Goal: Task Accomplishment & Management: Manage account settings

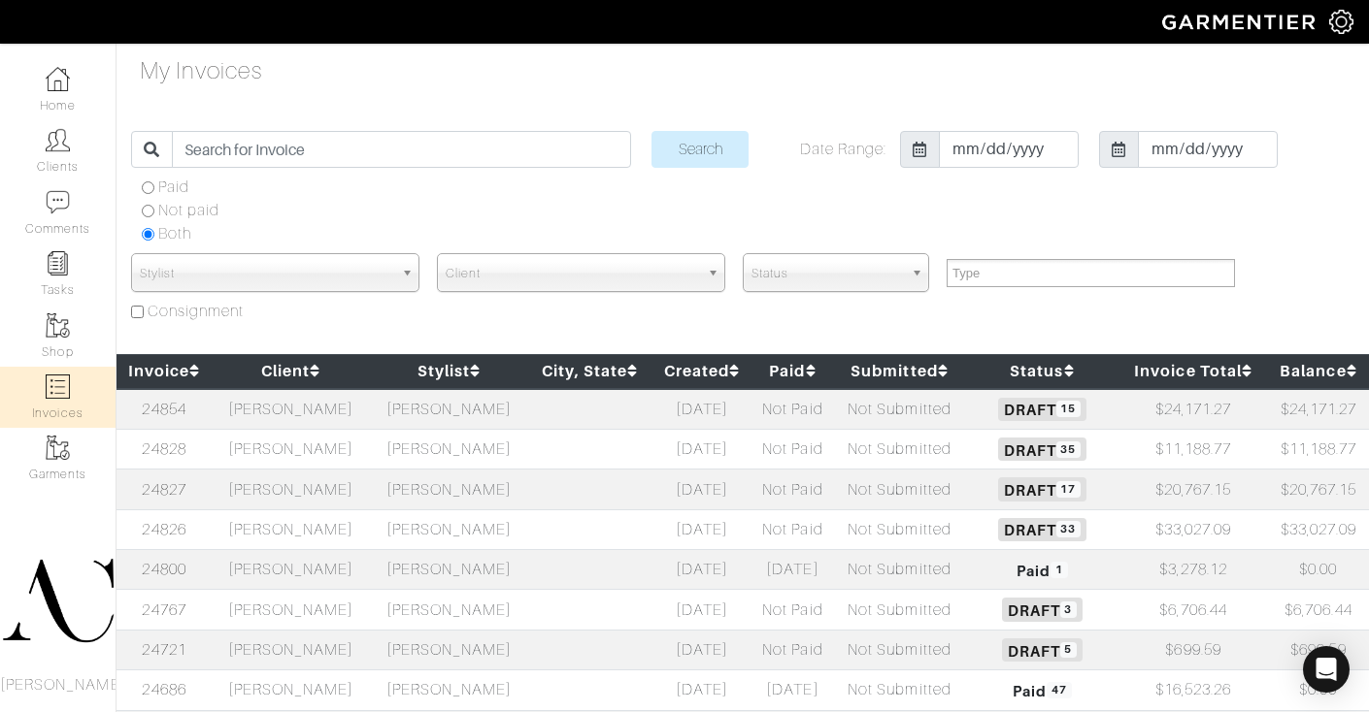
select select
click at [325, 682] on td "Rob Foley" at bounding box center [291, 691] width 158 height 40
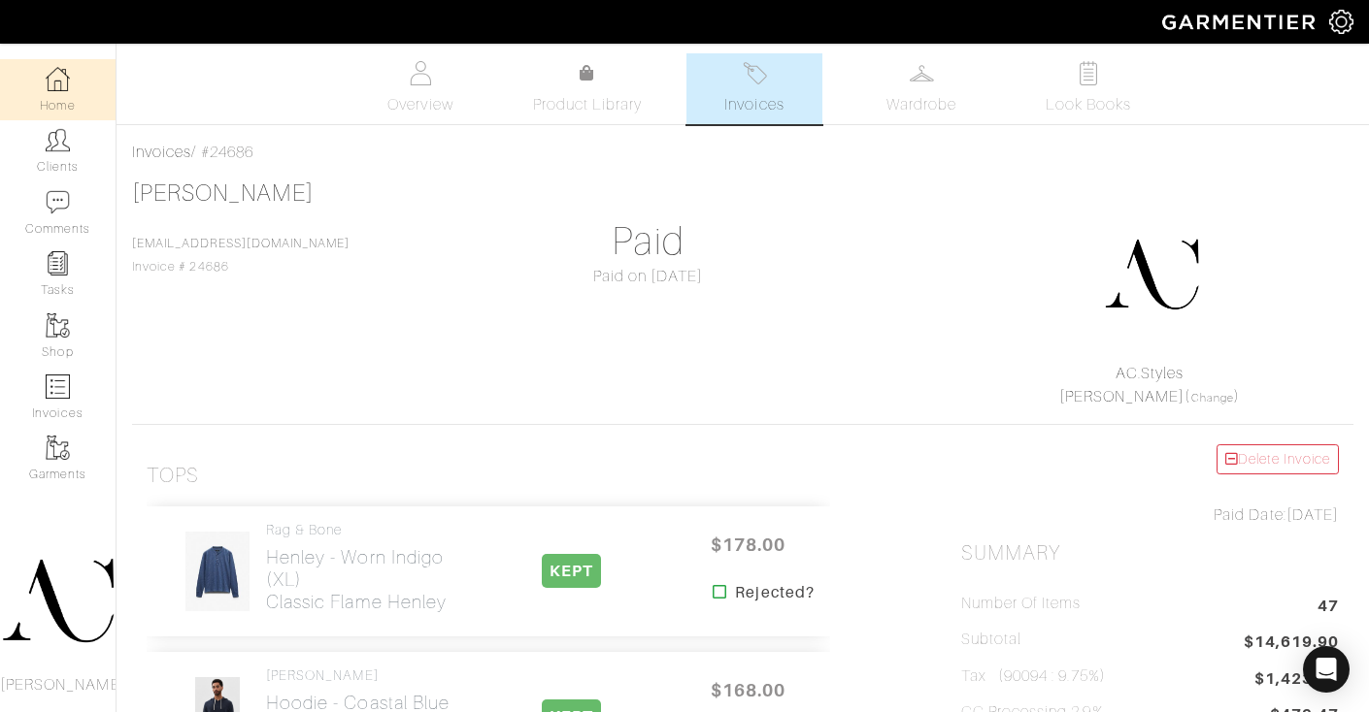
click at [65, 77] on img at bounding box center [58, 79] width 24 height 24
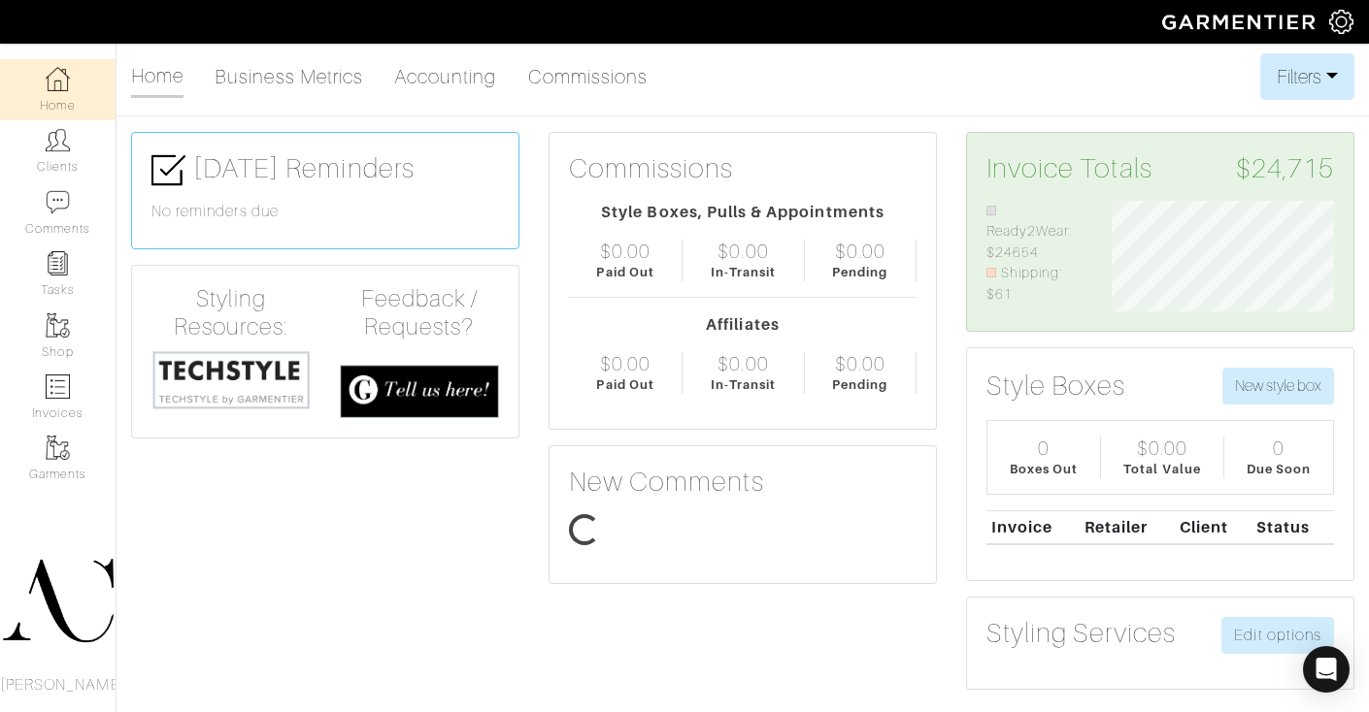
scroll to position [111, 251]
click at [64, 393] on img at bounding box center [58, 387] width 24 height 24
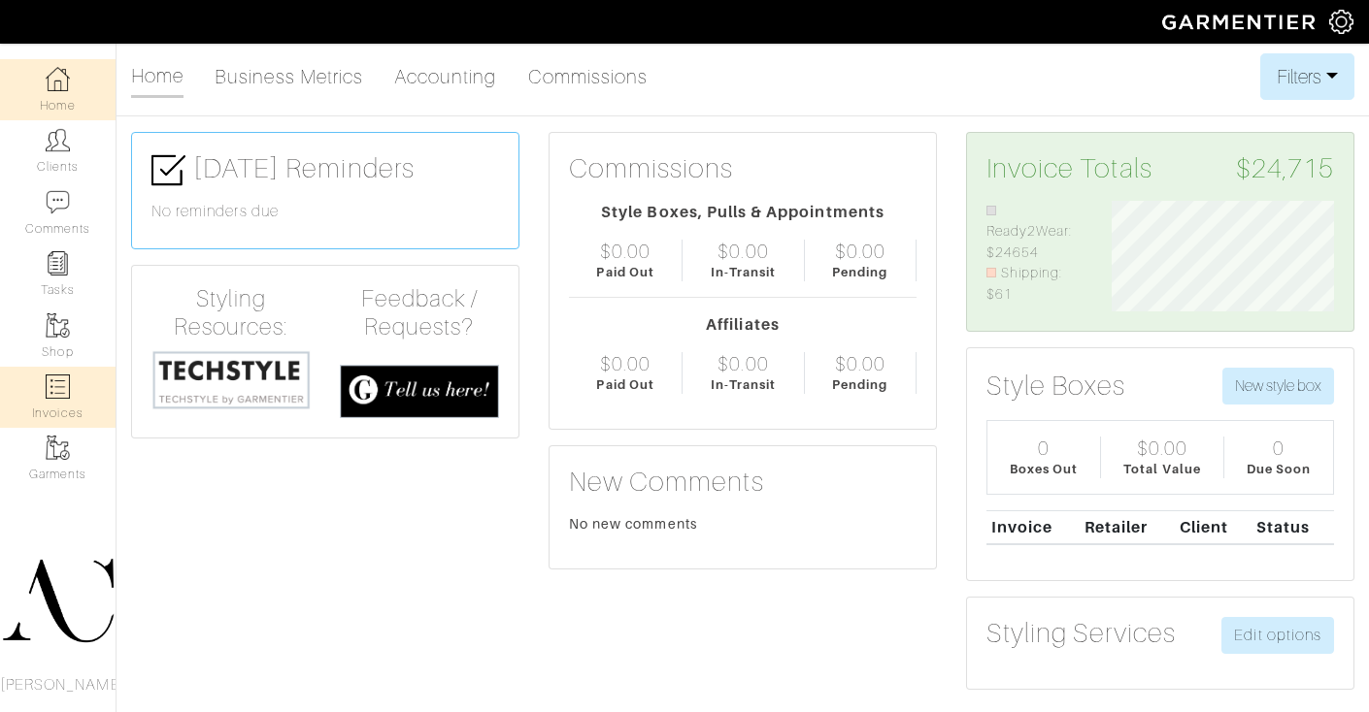
select select
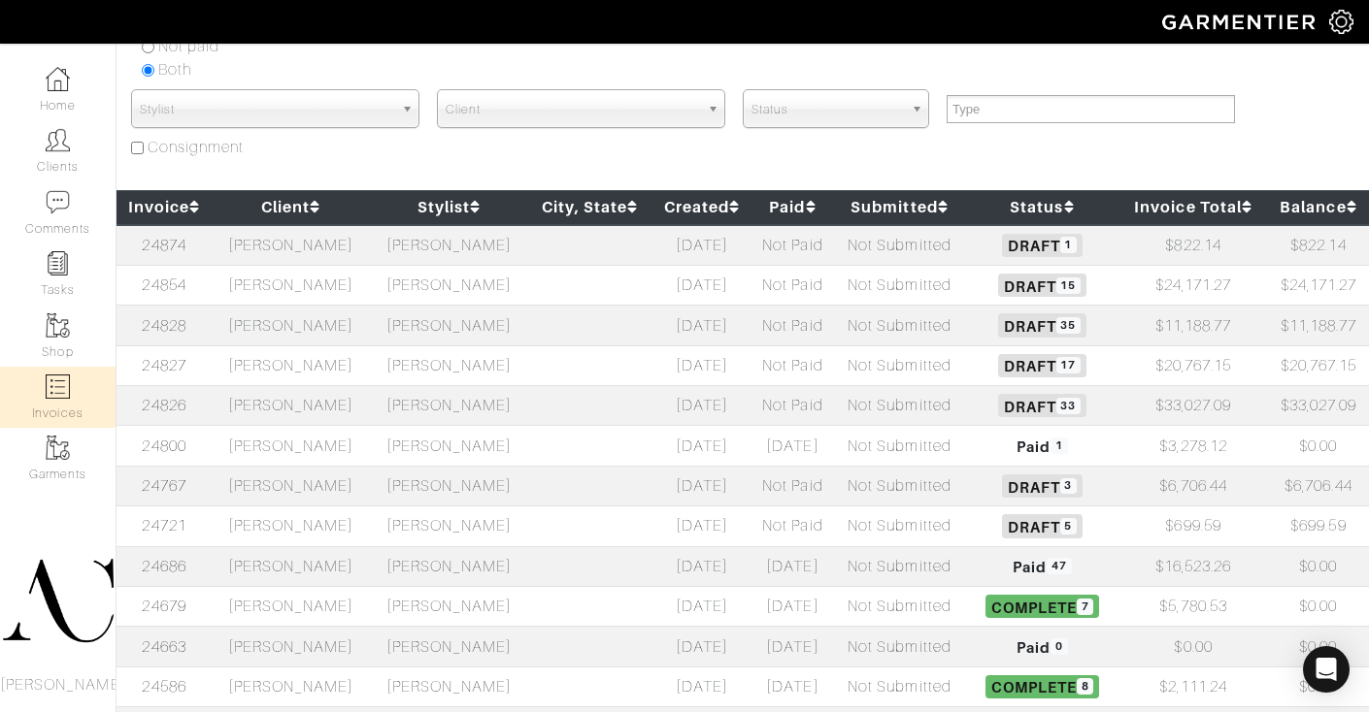
scroll to position [135, 0]
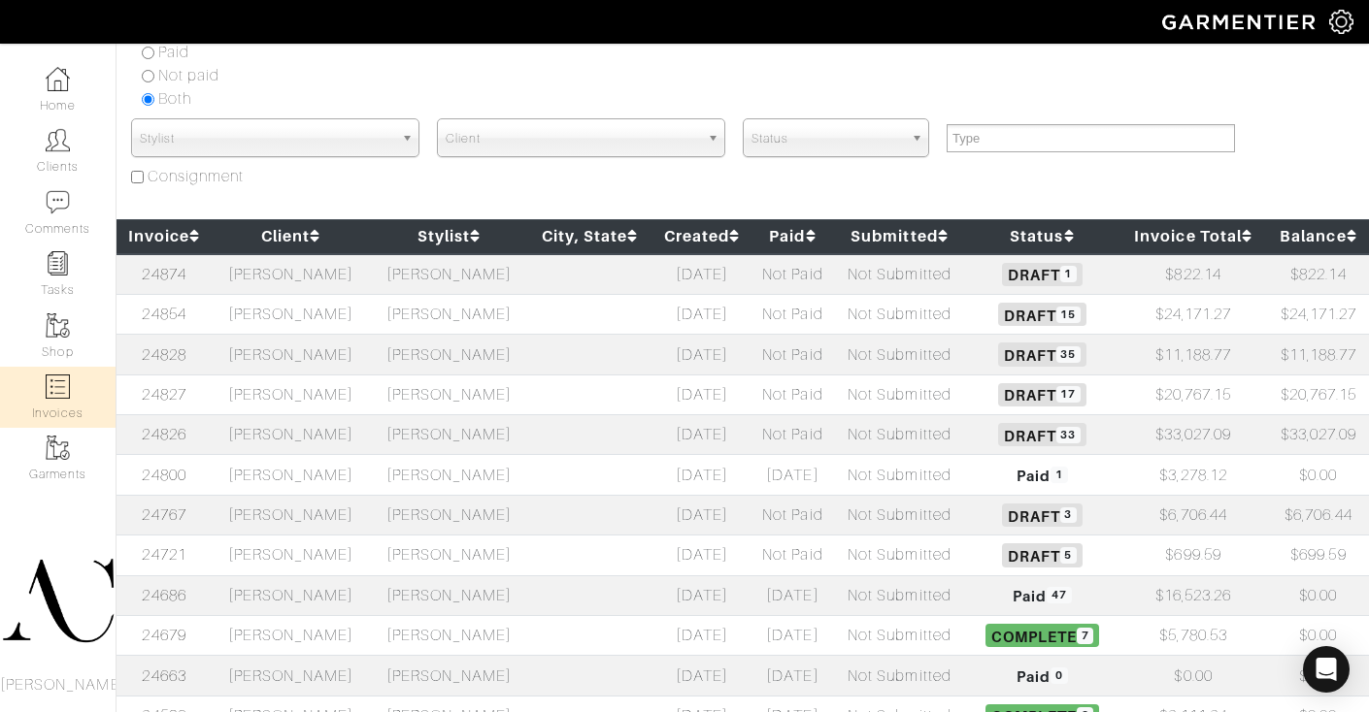
click at [364, 281] on td "Raluca Dinu" at bounding box center [291, 274] width 158 height 41
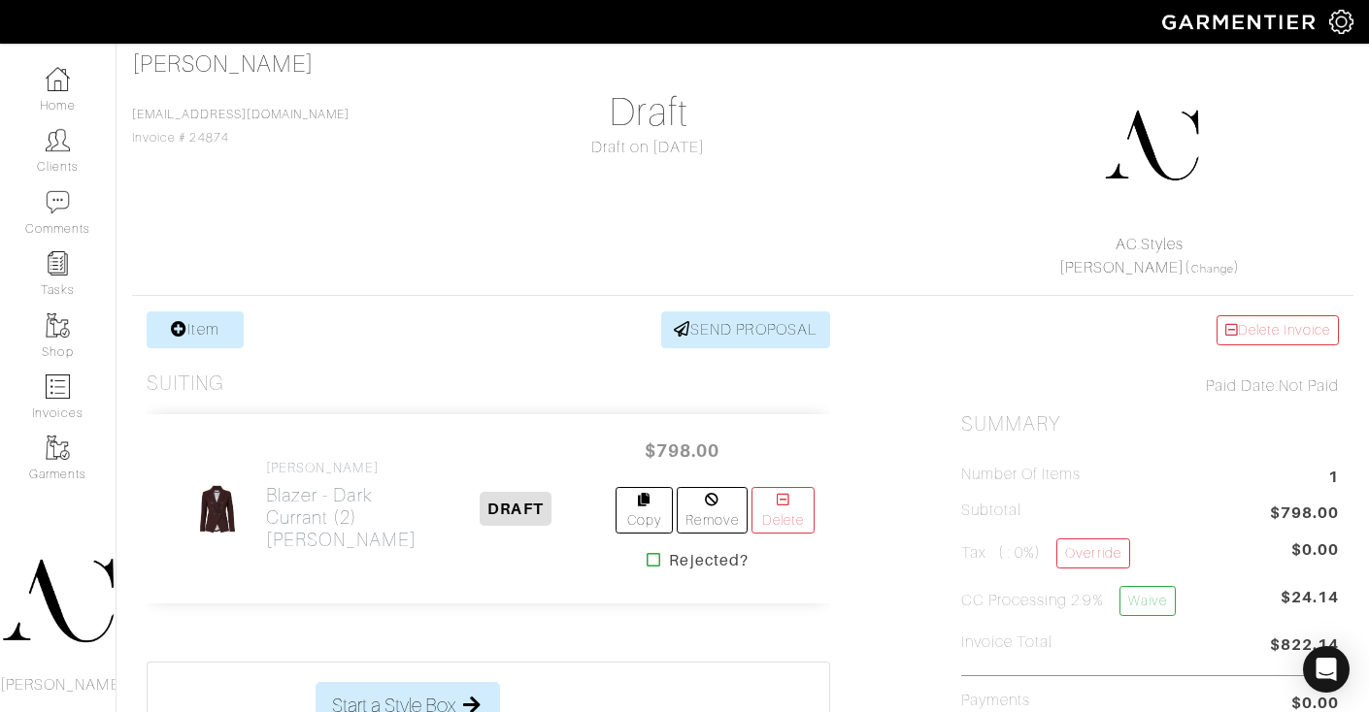
scroll to position [122, 0]
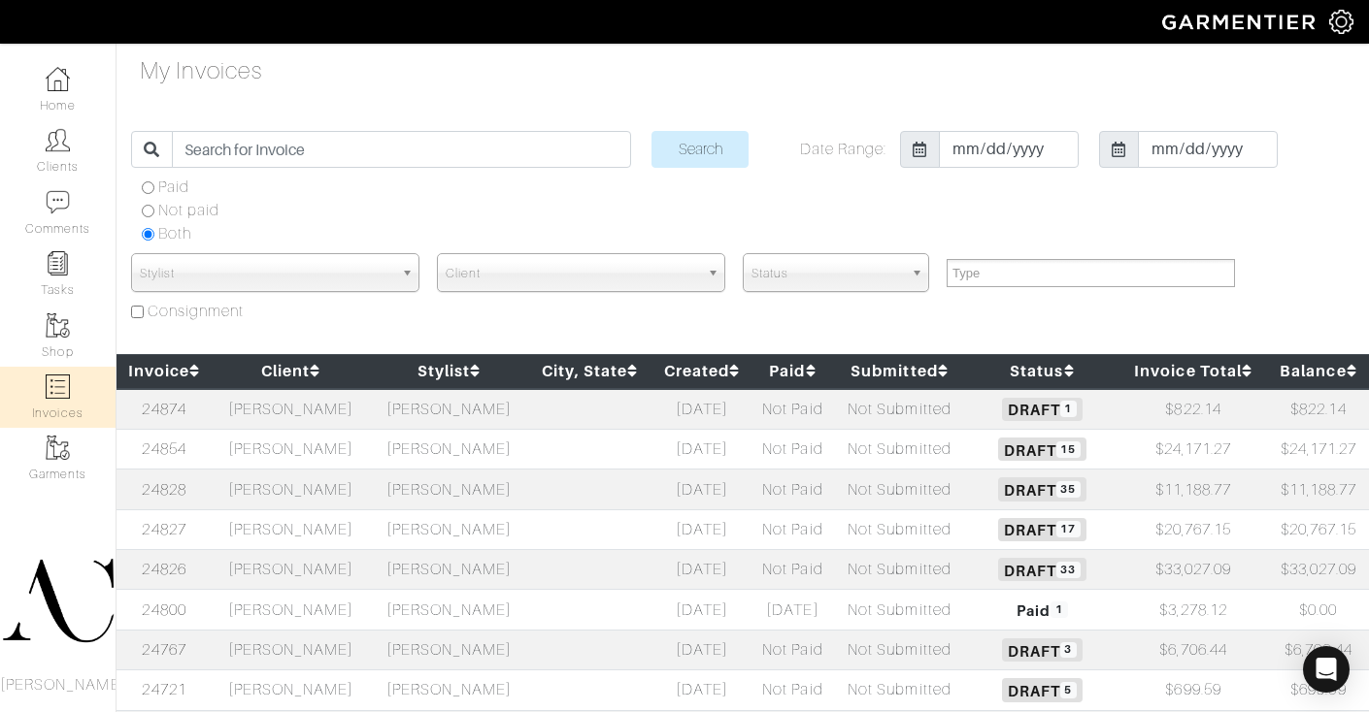
select select
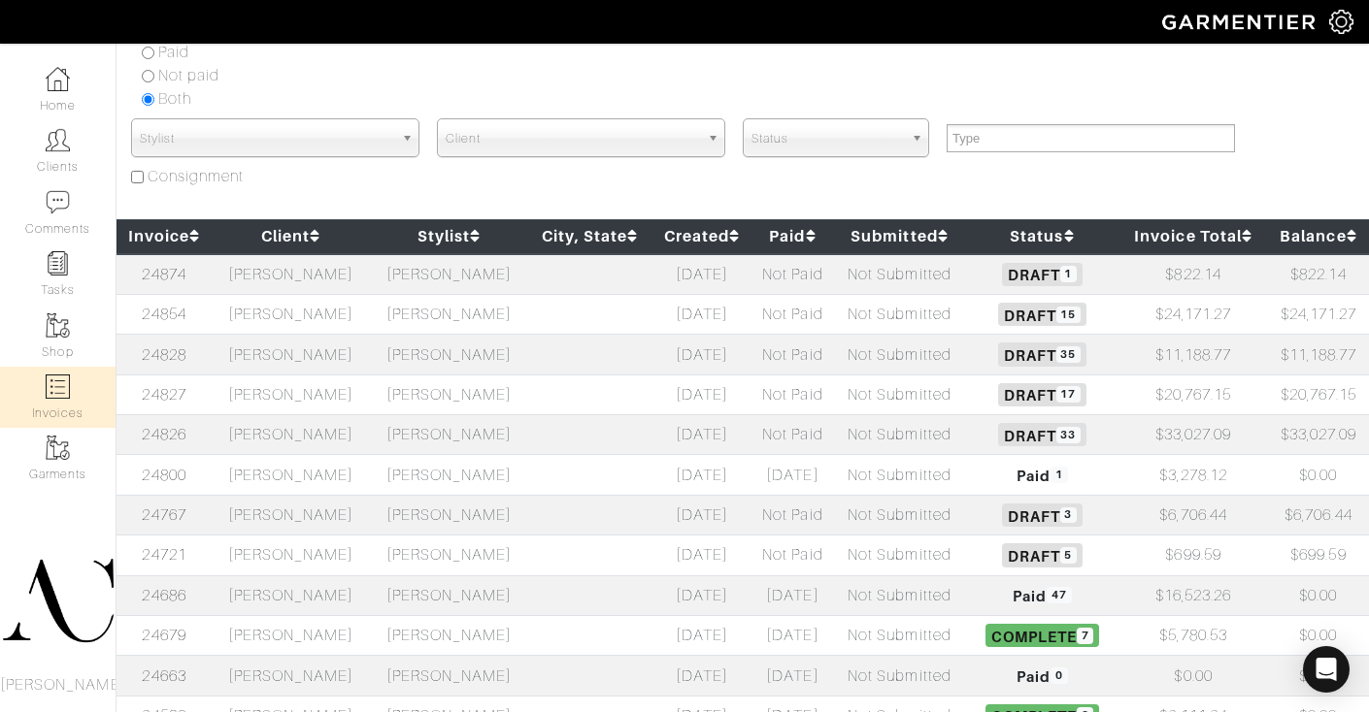
click at [338, 434] on td "[PERSON_NAME]" at bounding box center [291, 435] width 158 height 40
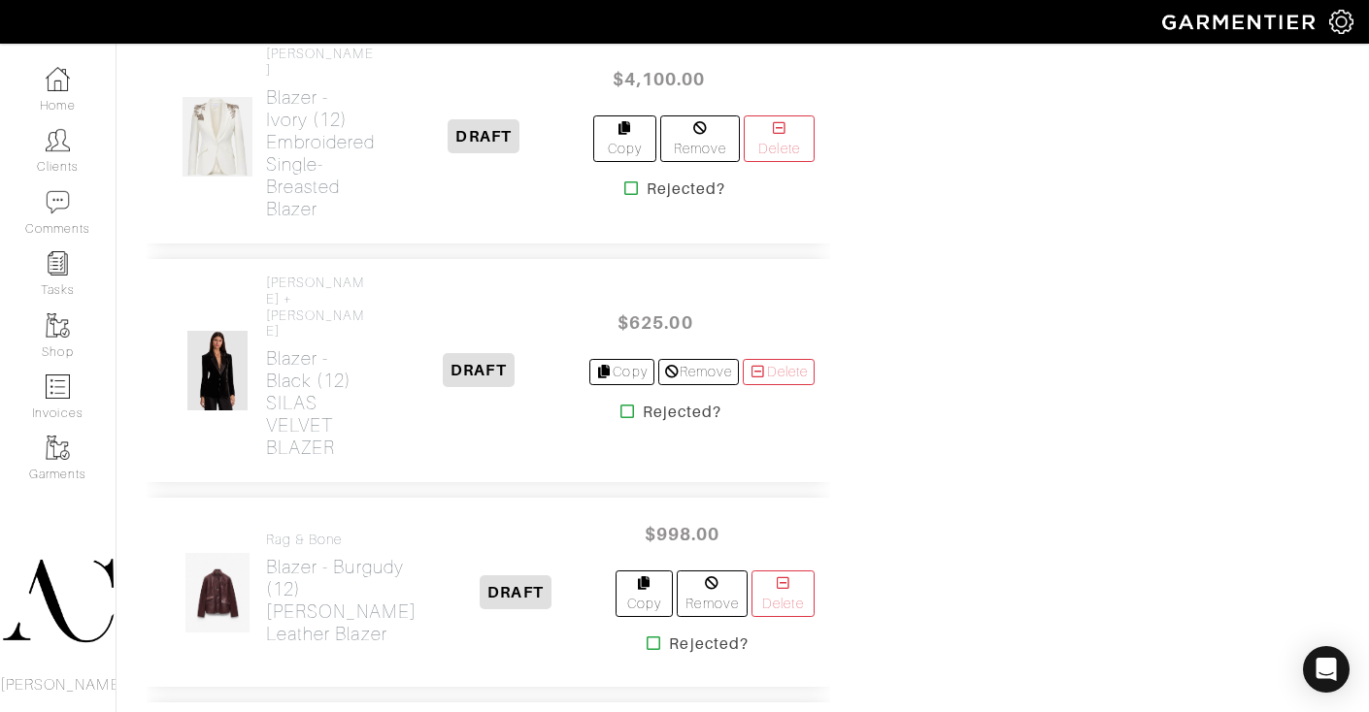
scroll to position [2549, 0]
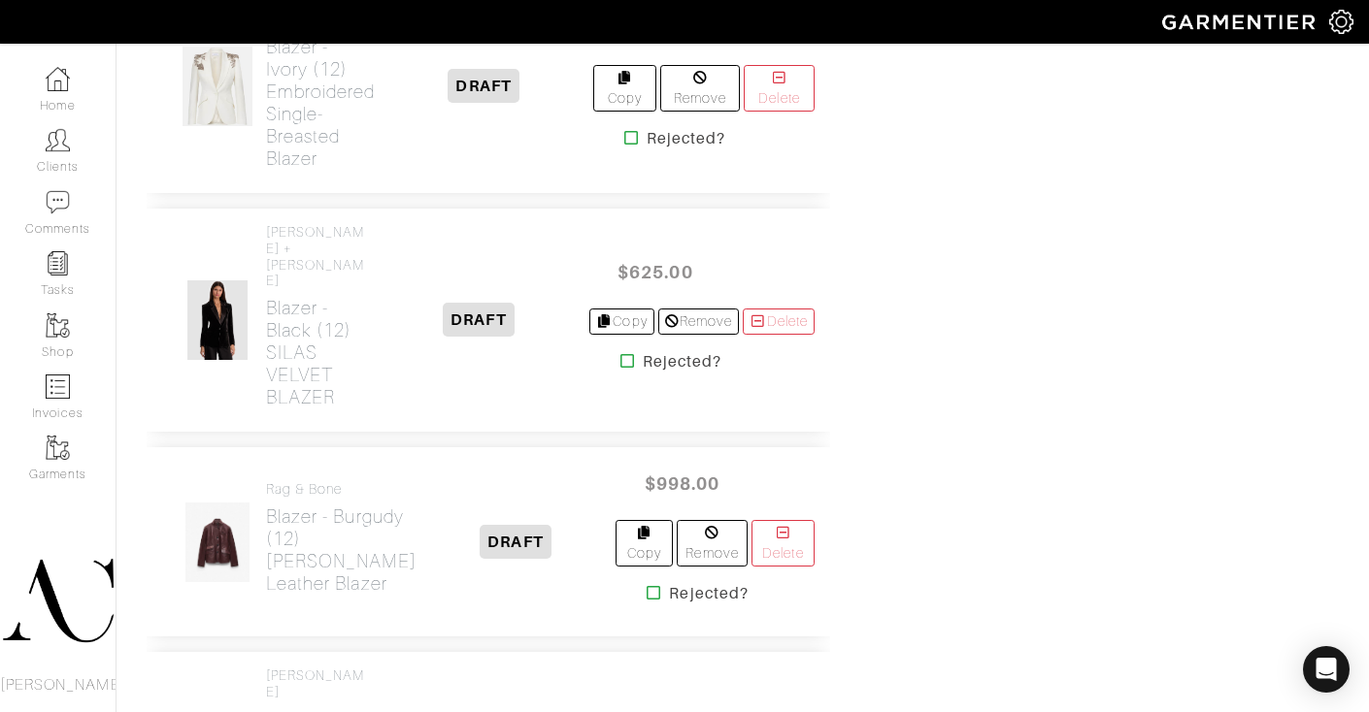
click at [626, 146] on icon at bounding box center [631, 138] width 15 height 16
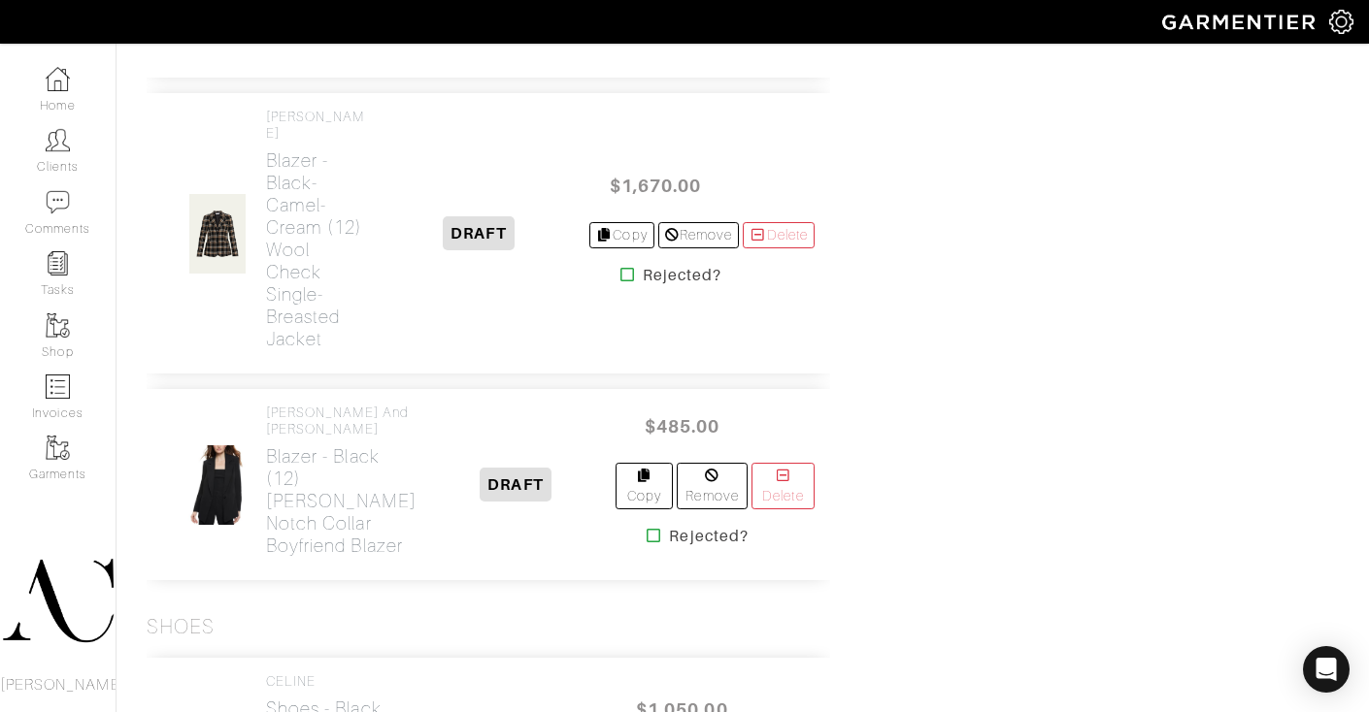
scroll to position [3344, 0]
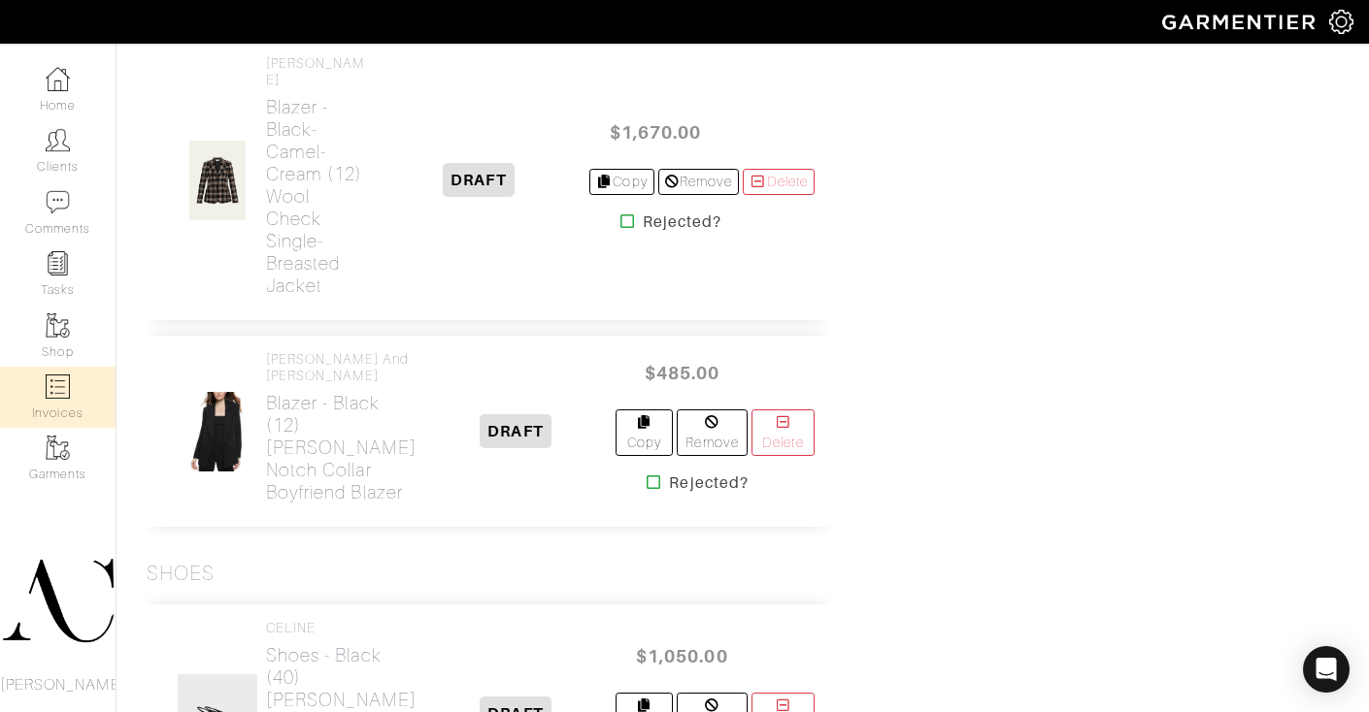
click at [67, 381] on img at bounding box center [58, 387] width 24 height 24
select select
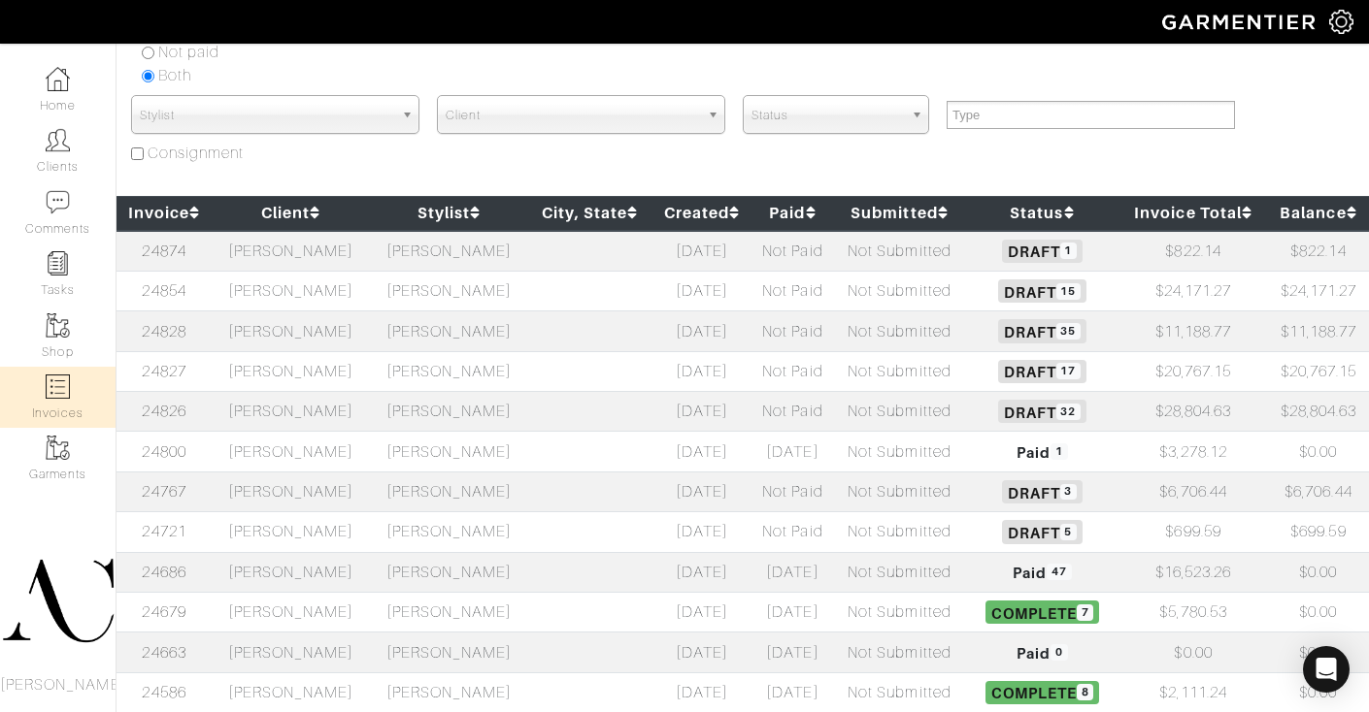
scroll to position [176, 0]
